Goal: Navigation & Orientation: Find specific page/section

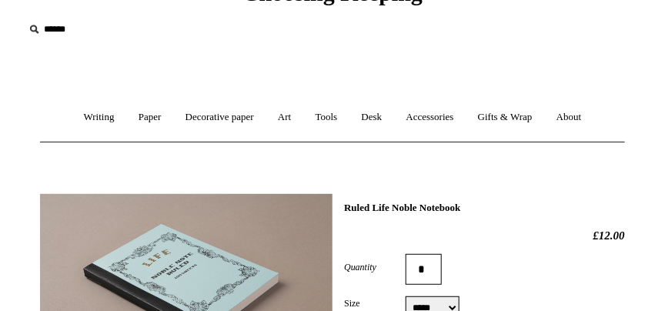
scroll to position [44, 0]
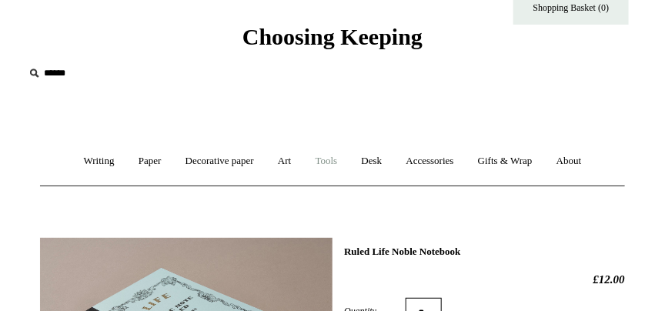
click at [325, 160] on link "Tools +" at bounding box center [327, 161] width 44 height 41
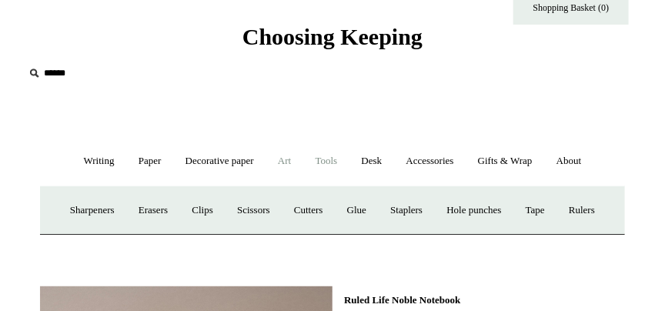
click at [285, 158] on link "Art +" at bounding box center [284, 161] width 35 height 41
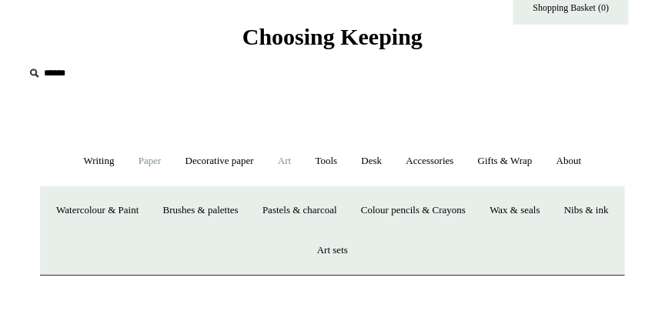
click at [147, 162] on link "Paper +" at bounding box center [150, 161] width 45 height 41
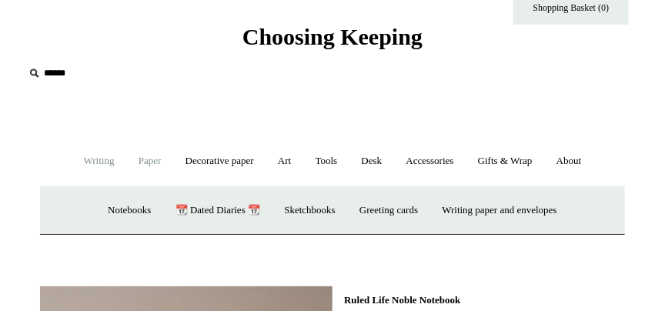
click at [98, 160] on link "Writing +" at bounding box center [99, 161] width 52 height 41
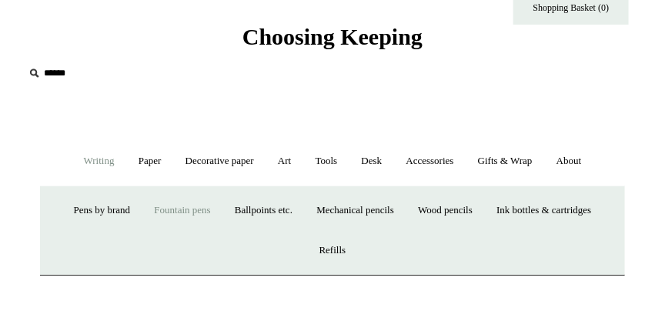
click at [164, 211] on link "Fountain pens +" at bounding box center [182, 210] width 78 height 41
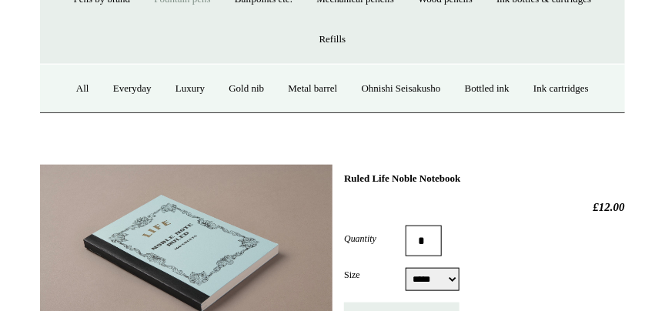
scroll to position [263, 0]
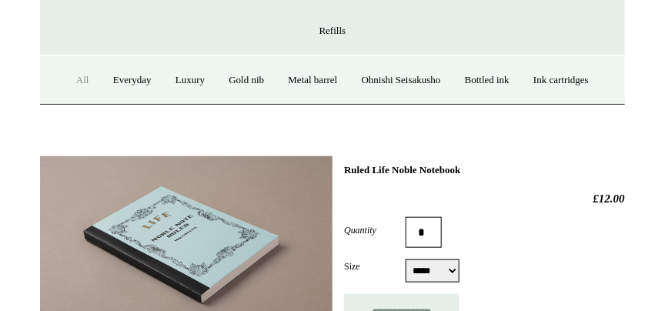
click at [71, 78] on link "All" at bounding box center [82, 80] width 35 height 41
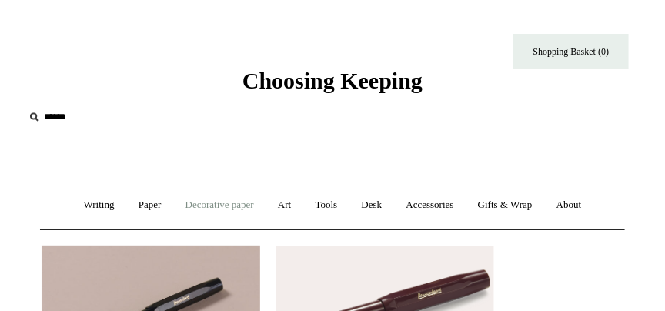
click at [208, 205] on link "Decorative paper +" at bounding box center [220, 205] width 90 height 41
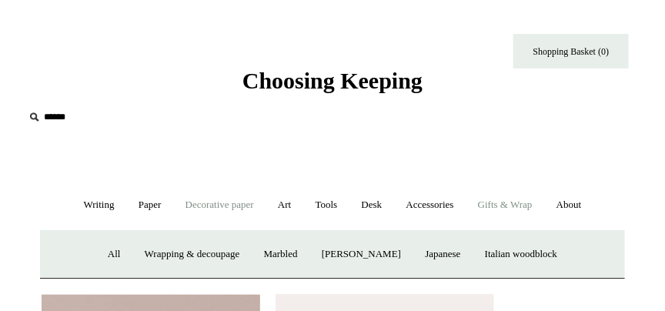
click at [525, 205] on link "Gifts & Wrap +" at bounding box center [505, 205] width 76 height 41
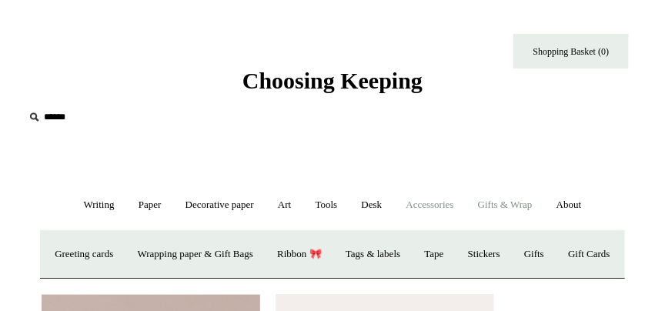
click at [455, 205] on link "Accessories +" at bounding box center [429, 205] width 69 height 41
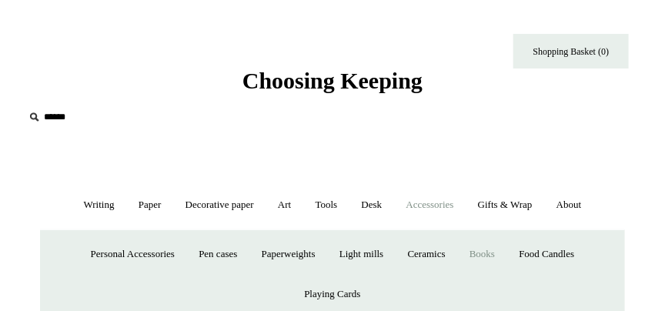
click at [488, 257] on link "Books" at bounding box center [481, 254] width 47 height 41
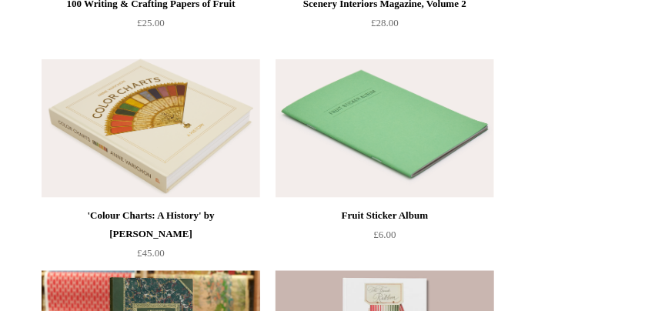
scroll to position [395, 0]
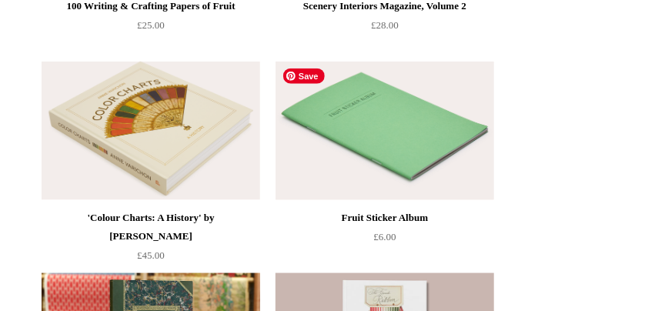
click at [398, 182] on img at bounding box center [384, 131] width 218 height 138
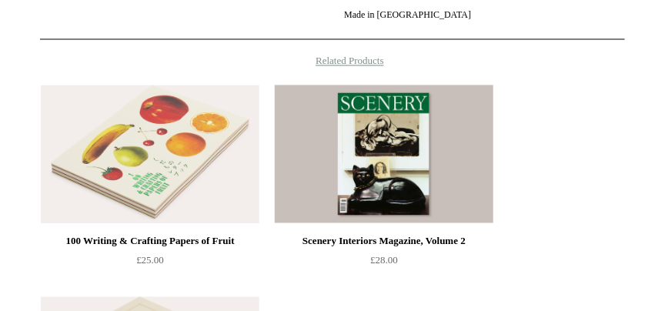
scroll to position [747, 0]
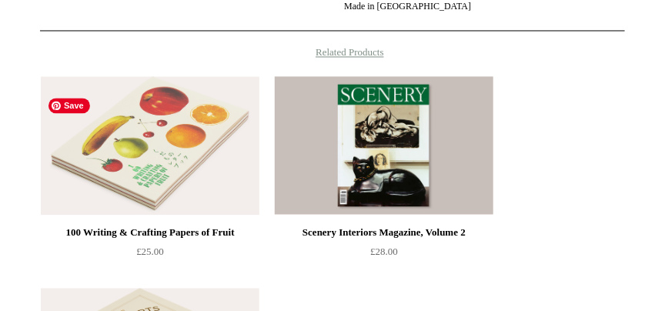
click at [172, 208] on img at bounding box center [150, 145] width 218 height 138
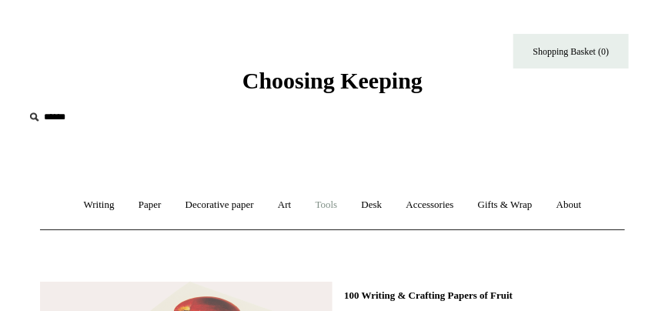
click at [342, 204] on link "Tools +" at bounding box center [327, 205] width 44 height 41
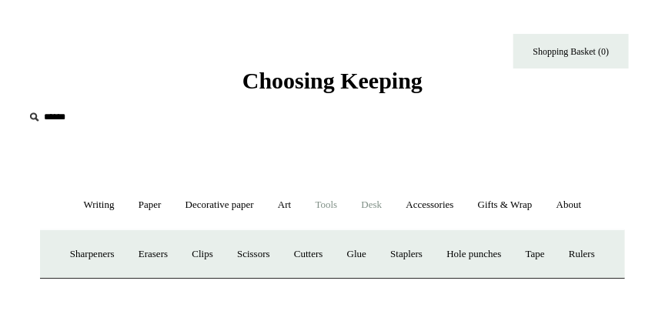
click at [377, 205] on link "Desk +" at bounding box center [372, 205] width 42 height 41
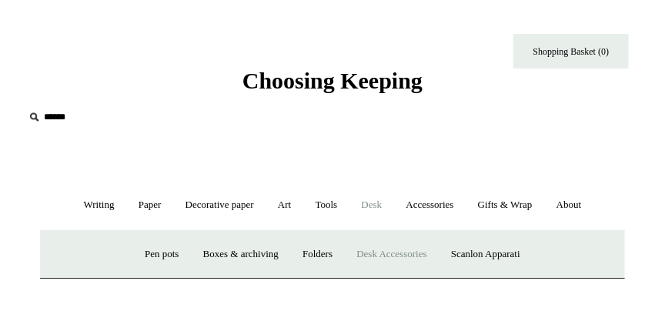
click at [382, 254] on link "Desk Accessories" at bounding box center [391, 254] width 92 height 41
